Goal: Navigation & Orientation: Find specific page/section

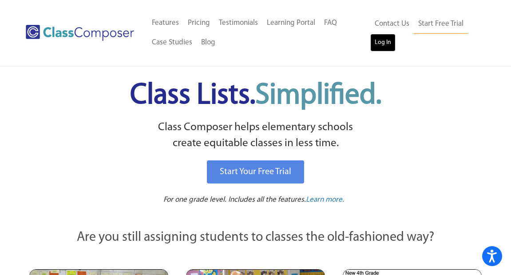
click at [376, 41] on link "Log In" at bounding box center [382, 43] width 25 height 18
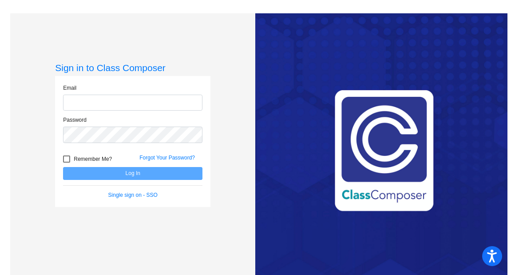
click at [156, 98] on input "email" at bounding box center [132, 103] width 139 height 16
type input "adespars@lgusd.org"
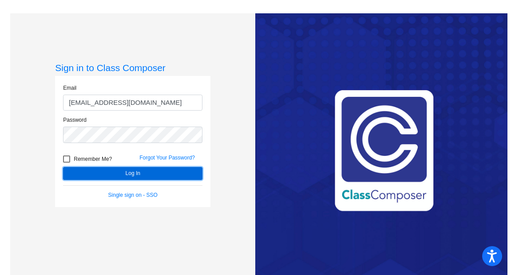
click at [137, 173] on button "Log In" at bounding box center [132, 173] width 139 height 13
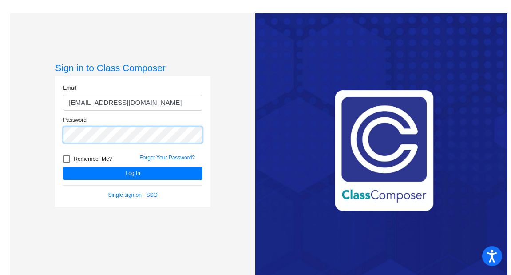
click at [46, 138] on div "Sign in to Class Composer Email adespars@lgusd.org Password Remember Me? Forgot…" at bounding box center [132, 150] width 245 height 275
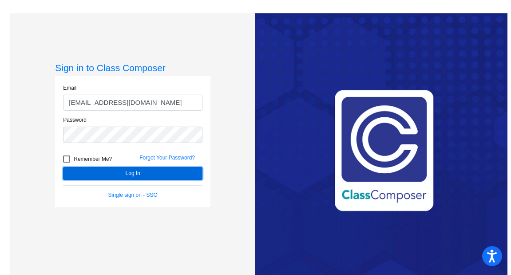
click at [139, 172] on button "Log In" at bounding box center [132, 173] width 139 height 13
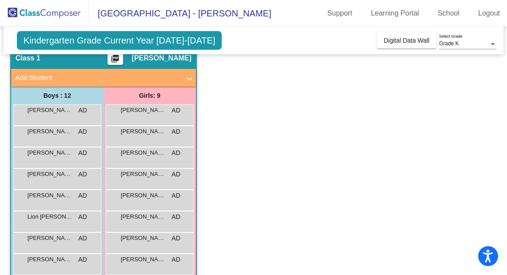
scroll to position [40, 0]
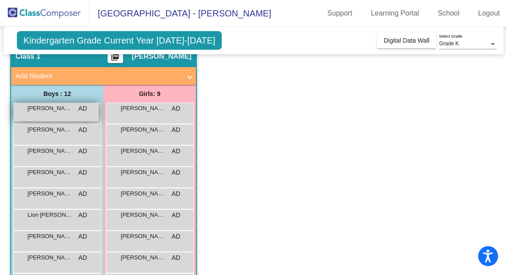
click at [49, 111] on span "Albert Yang" at bounding box center [50, 108] width 44 height 9
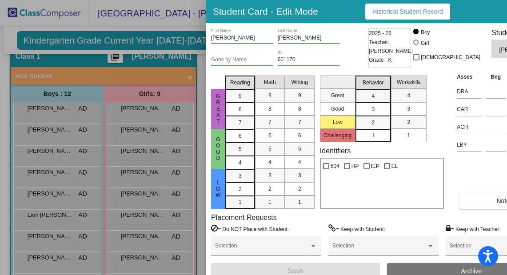
scroll to position [0, 0]
